Goal: Information Seeking & Learning: Learn about a topic

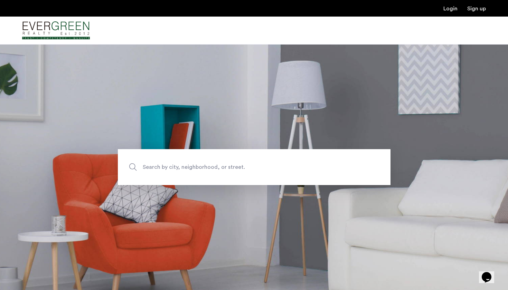
click at [220, 167] on span "Search by city, neighborhood, or street." at bounding box center [238, 167] width 191 height 9
click at [220, 167] on input "Search by city, neighborhood, or street." at bounding box center [254, 167] width 273 height 36
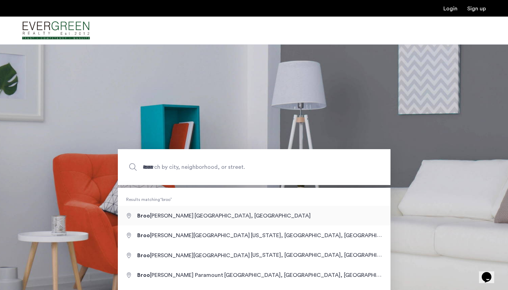
type input "**********"
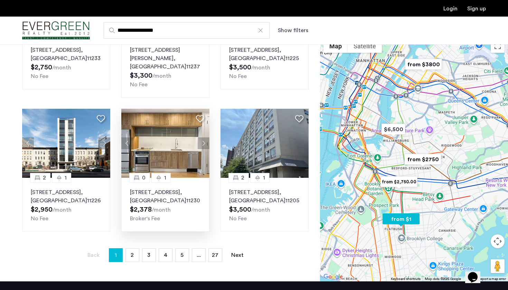
scroll to position [428, 0]
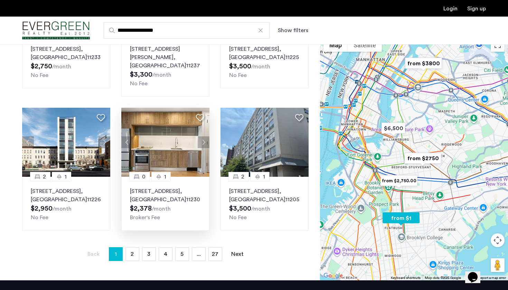
click at [204, 137] on button "Next apartment" at bounding box center [204, 143] width 12 height 12
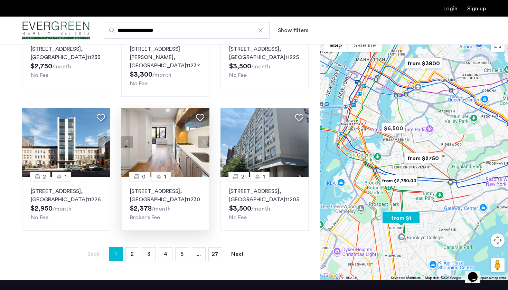
click at [204, 137] on button "Next apartment" at bounding box center [204, 143] width 12 height 12
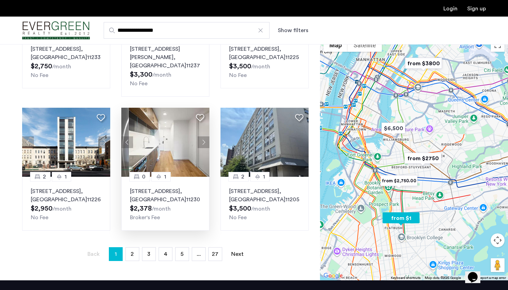
click at [204, 137] on button "Next apartment" at bounding box center [204, 143] width 12 height 12
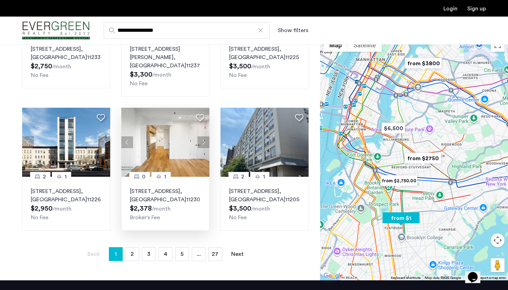
click at [204, 137] on button "Next apartment" at bounding box center [204, 143] width 12 height 12
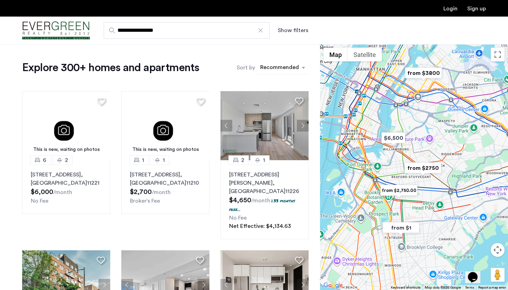
scroll to position [0, 0]
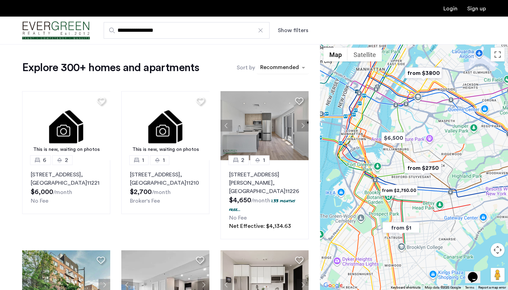
click at [271, 70] on div "sort-apartment" at bounding box center [279, 68] width 41 height 9
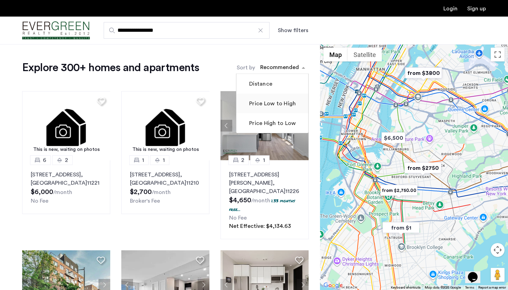
click at [278, 108] on label "Price Low to High" at bounding box center [272, 104] width 48 height 8
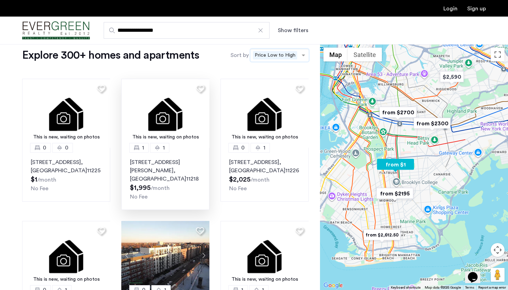
scroll to position [15, 0]
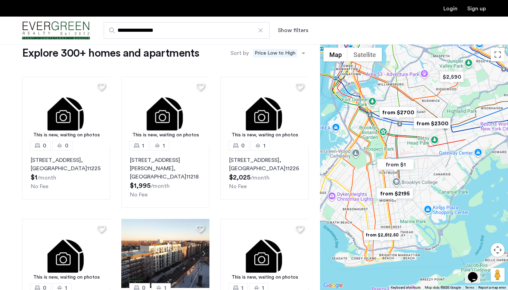
click at [282, 35] on div "**********" at bounding box center [288, 30] width 396 height 17
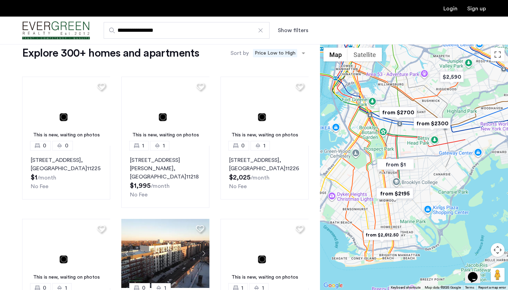
click at [288, 28] on button "Show filters" at bounding box center [293, 30] width 30 height 8
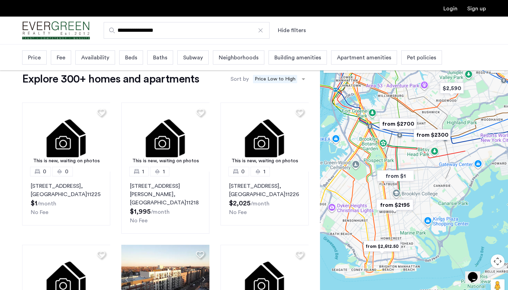
click at [124, 61] on div "Beds" at bounding box center [131, 57] width 24 height 14
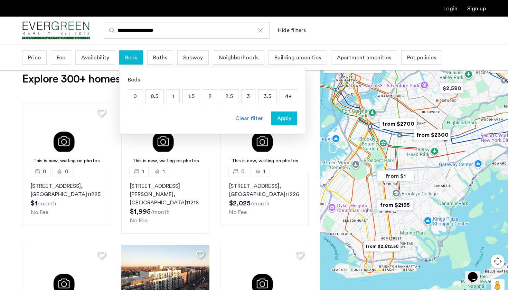
click at [207, 95] on p "2" at bounding box center [209, 96] width 13 height 13
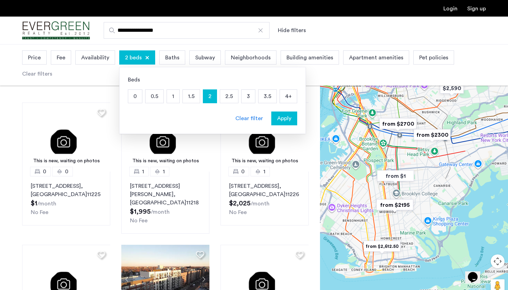
click at [281, 118] on span "Apply" at bounding box center [284, 118] width 14 height 8
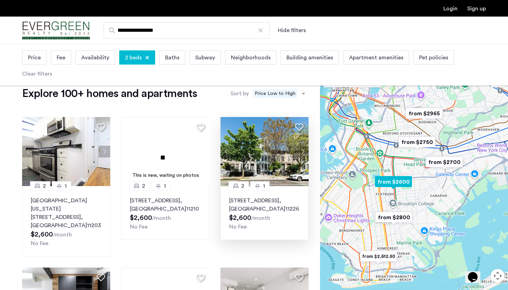
click at [264, 152] on img at bounding box center [265, 151] width 88 height 69
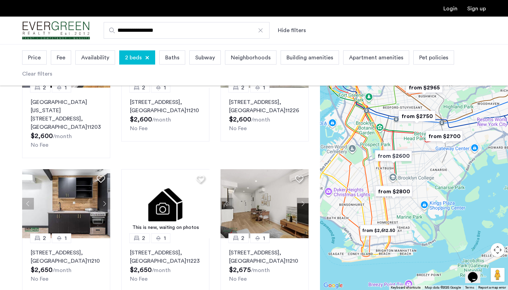
scroll to position [99, 0]
click at [301, 198] on button "Next apartment" at bounding box center [303, 204] width 12 height 12
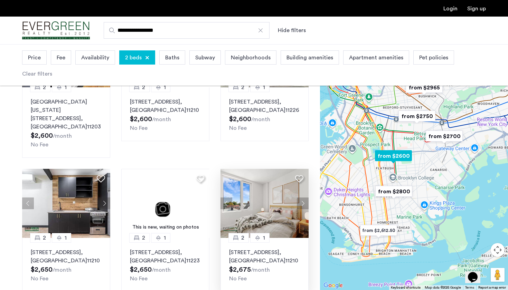
click at [301, 198] on button "Next apartment" at bounding box center [303, 204] width 12 height 12
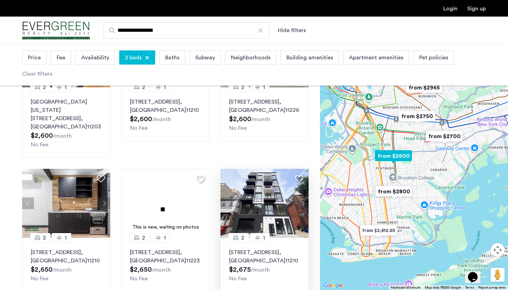
click at [301, 198] on button "Next apartment" at bounding box center [303, 204] width 12 height 12
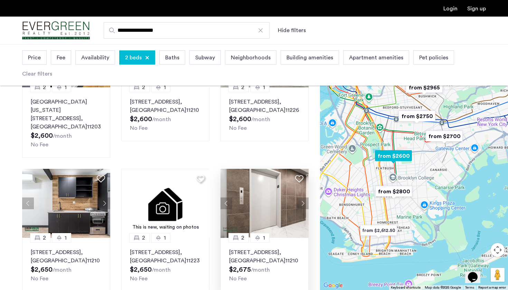
click at [301, 198] on button "Next apartment" at bounding box center [303, 204] width 12 height 12
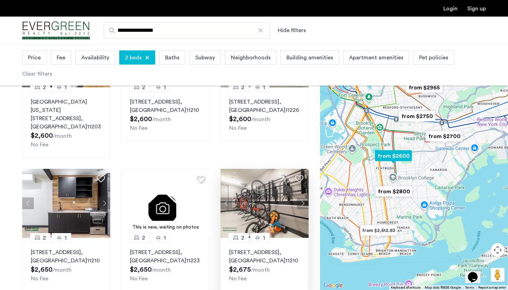
click at [301, 198] on button "Next apartment" at bounding box center [303, 204] width 12 height 12
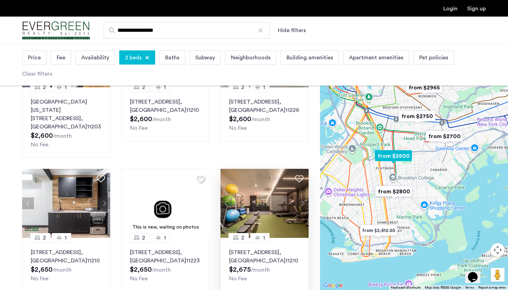
click at [301, 198] on button "Next apartment" at bounding box center [303, 204] width 12 height 12
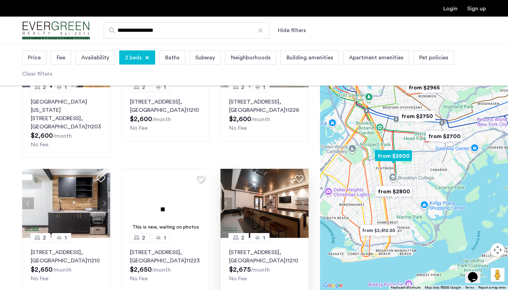
click at [301, 198] on button "Next apartment" at bounding box center [303, 204] width 12 height 12
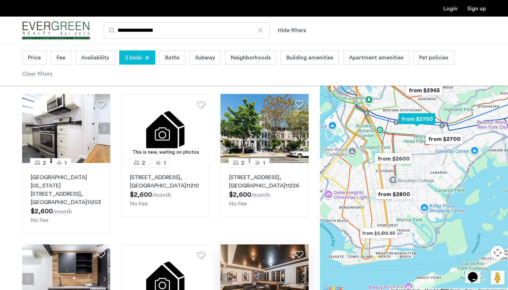
scroll to position [21, 0]
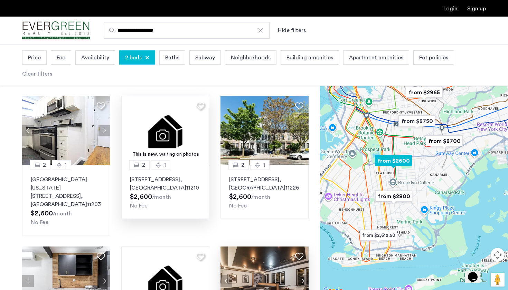
click at [182, 130] on img at bounding box center [165, 130] width 88 height 69
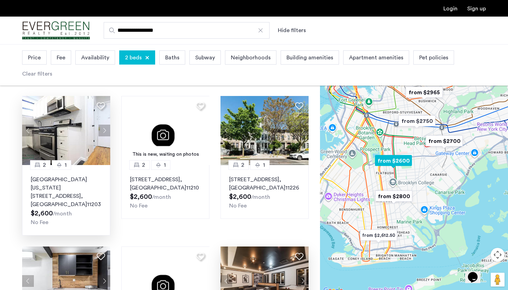
click at [71, 134] on img at bounding box center [66, 130] width 88 height 69
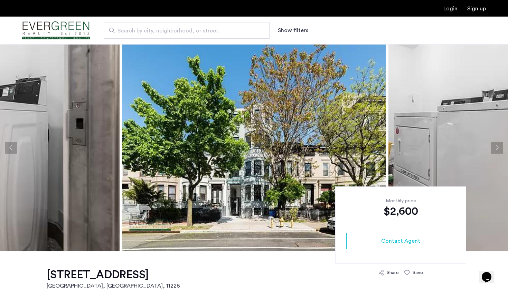
click at [495, 146] on button "Next apartment" at bounding box center [497, 148] width 12 height 12
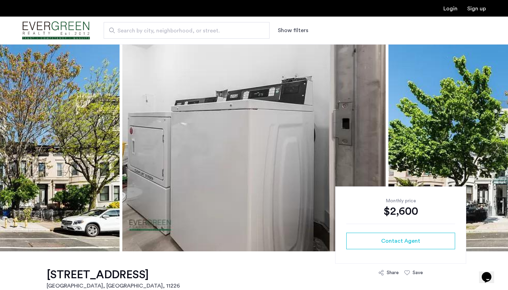
click at [495, 146] on button "Next apartment" at bounding box center [497, 148] width 12 height 12
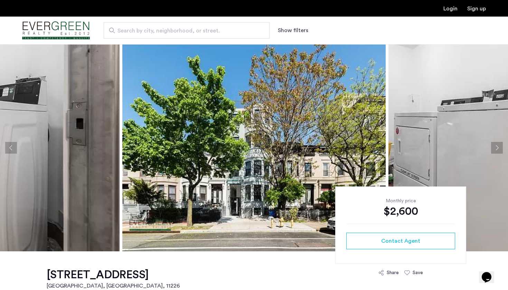
click at [495, 146] on button "Next apartment" at bounding box center [497, 148] width 12 height 12
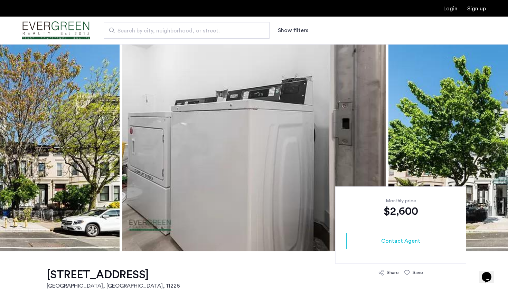
click at [495, 146] on button "Next apartment" at bounding box center [497, 148] width 12 height 12
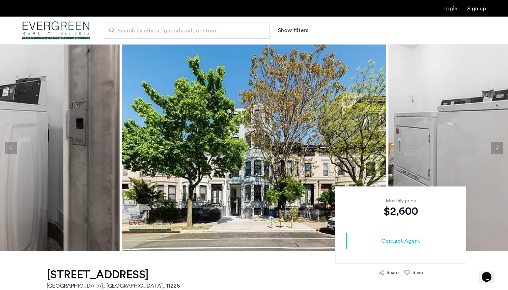
click at [495, 146] on button "Next apartment" at bounding box center [497, 148] width 12 height 12
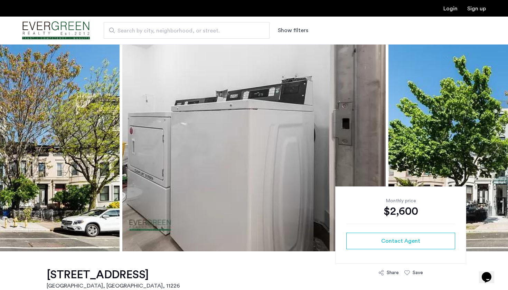
click at [495, 146] on button "Next apartment" at bounding box center [497, 148] width 12 height 12
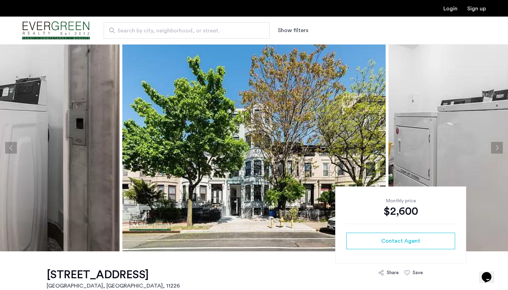
click at [495, 146] on button "Next apartment" at bounding box center [497, 148] width 12 height 12
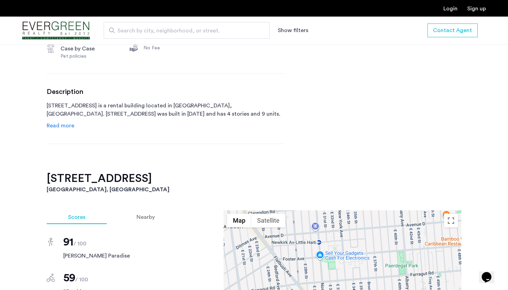
scroll to position [326, 0]
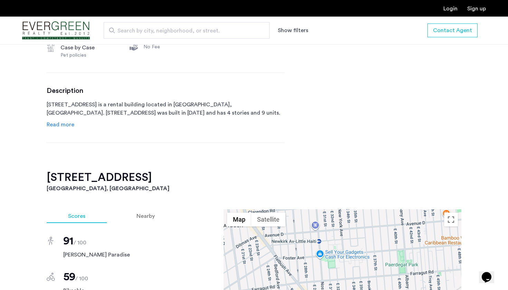
click at [67, 128] on span "Read more" at bounding box center [61, 125] width 28 height 6
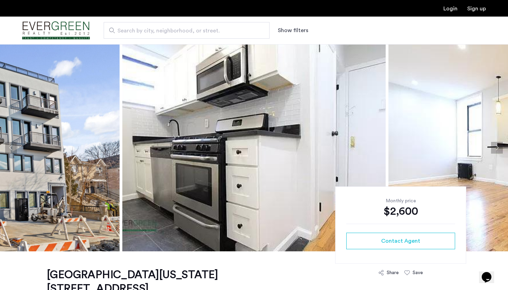
click at [497, 149] on button "Next apartment" at bounding box center [497, 148] width 12 height 12
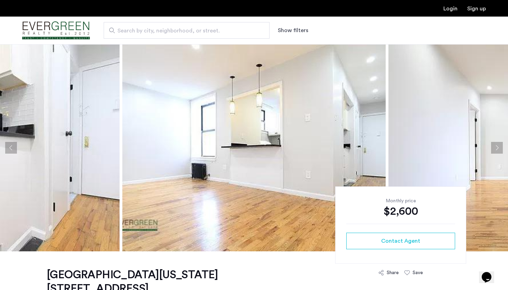
click at [497, 149] on button "Next apartment" at bounding box center [497, 148] width 12 height 12
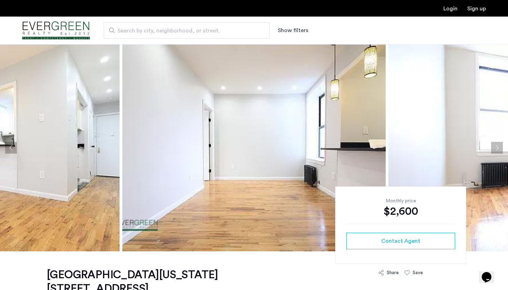
click at [497, 149] on button "Next apartment" at bounding box center [497, 148] width 12 height 12
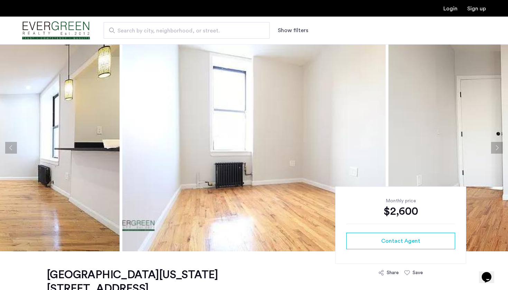
click at [497, 149] on button "Next apartment" at bounding box center [497, 148] width 12 height 12
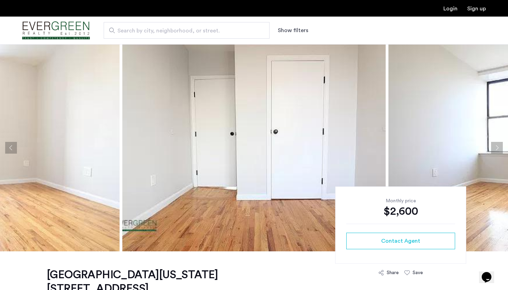
click at [497, 149] on button "Next apartment" at bounding box center [497, 148] width 12 height 12
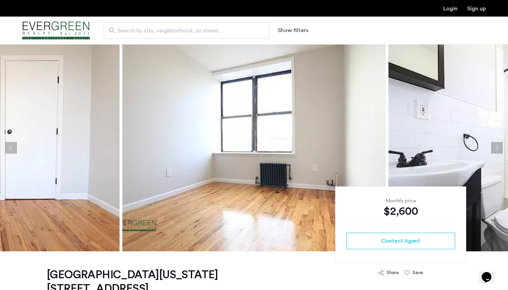
click at [497, 149] on button "Next apartment" at bounding box center [497, 148] width 12 height 12
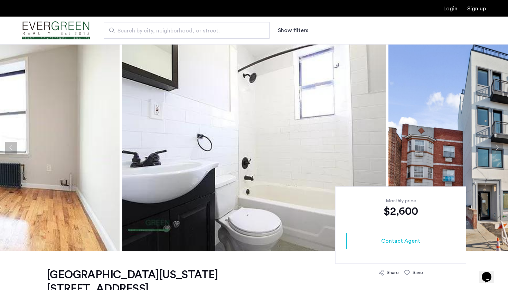
click at [497, 149] on button "Next apartment" at bounding box center [497, 148] width 12 height 12
